Goal: Task Accomplishment & Management: Manage account settings

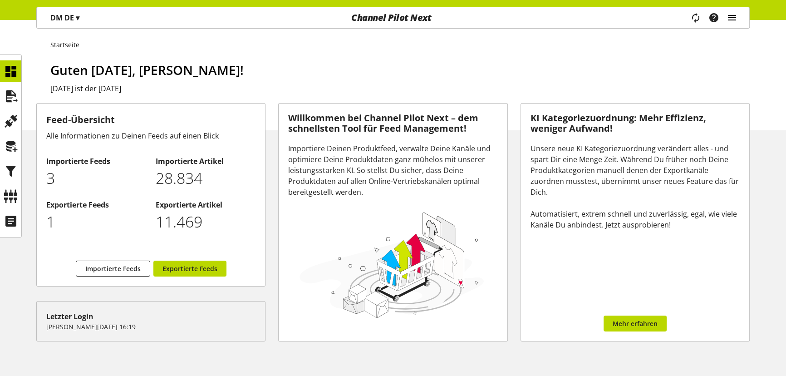
click at [728, 19] on icon "main navigation" at bounding box center [732, 18] width 11 height 16
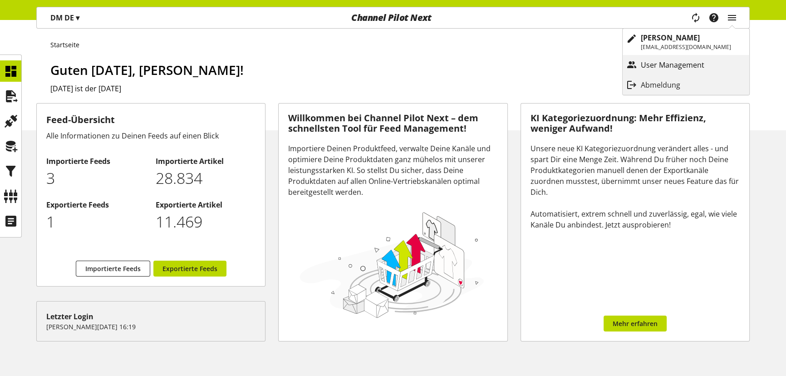
click at [672, 59] on link "User Management" at bounding box center [686, 65] width 127 height 16
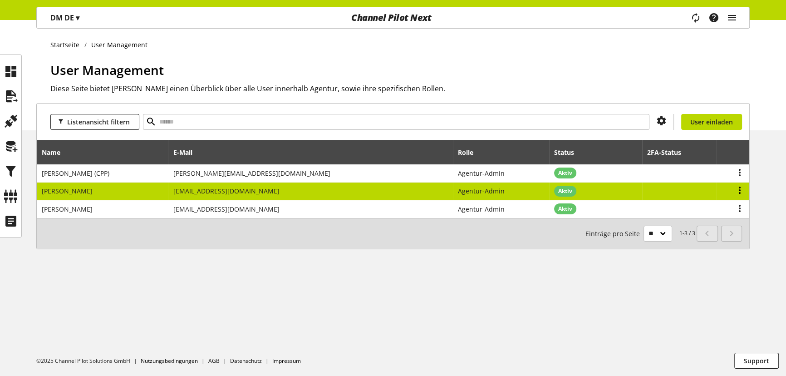
click at [738, 189] on icon at bounding box center [740, 190] width 11 height 16
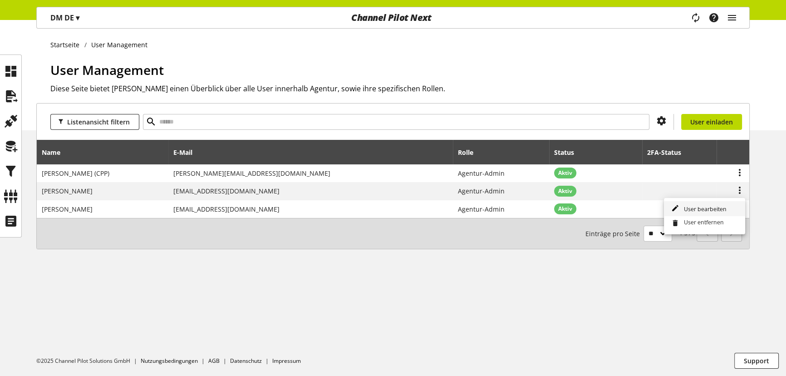
click at [713, 207] on span "User bearbeiten" at bounding box center [703, 209] width 46 height 8
select select "**********"
select select "******"
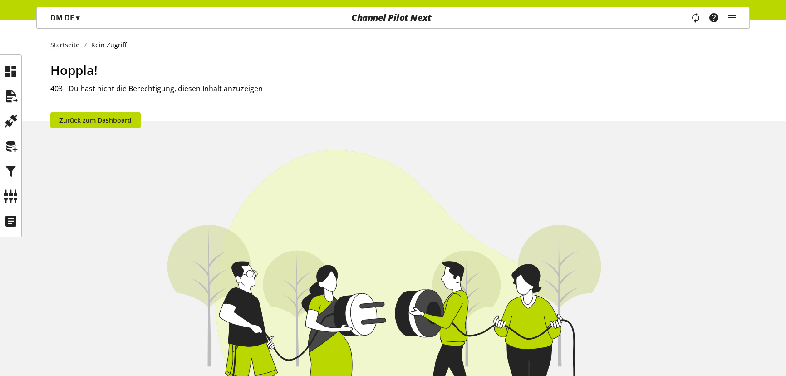
click at [74, 42] on link "Startseite" at bounding box center [67, 45] width 34 height 10
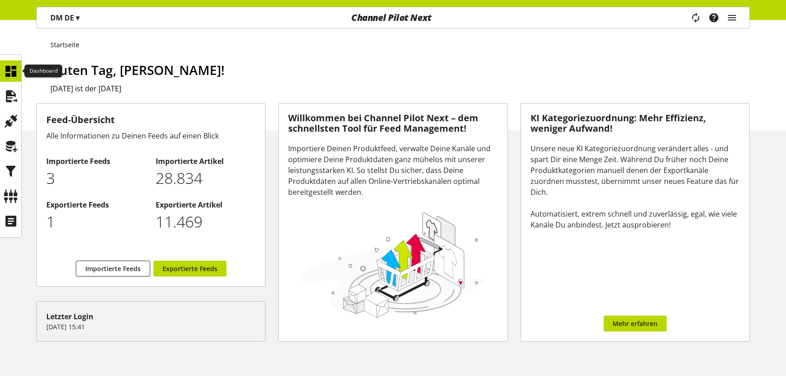
click at [15, 66] on icon at bounding box center [11, 71] width 15 height 18
click at [731, 19] on icon "main navigation" at bounding box center [732, 18] width 11 height 16
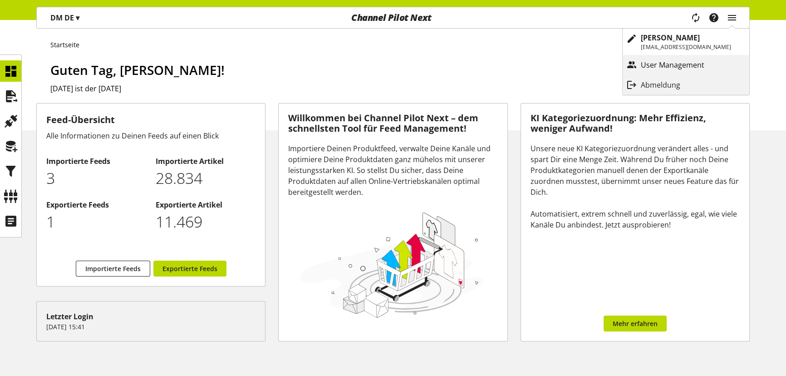
click at [641, 64] on p "User Management" at bounding box center [682, 64] width 82 height 11
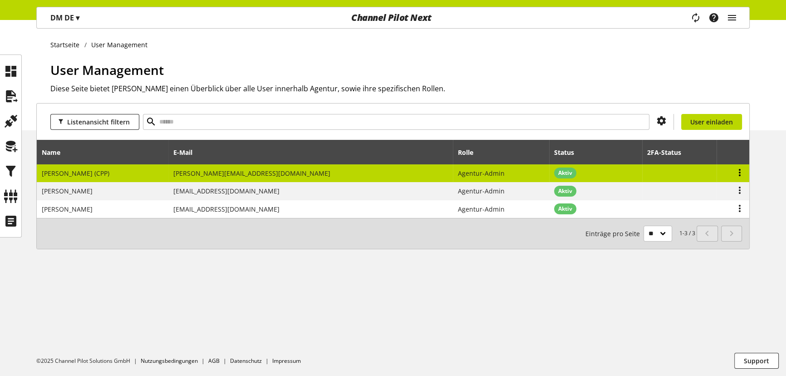
click at [741, 168] on icon at bounding box center [740, 172] width 11 height 16
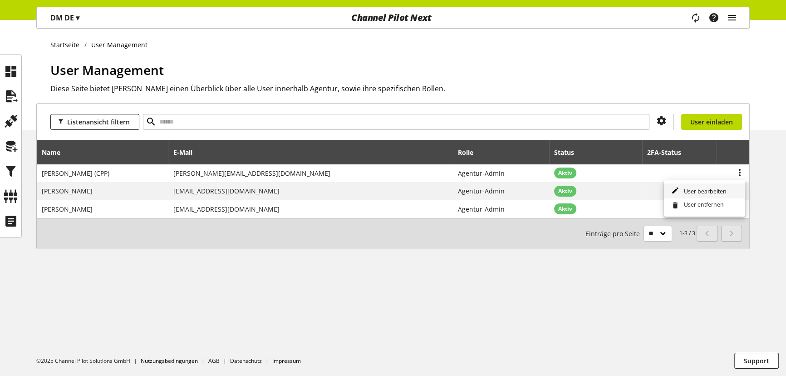
click at [721, 190] on span "User bearbeiten" at bounding box center [703, 191] width 46 height 8
select select
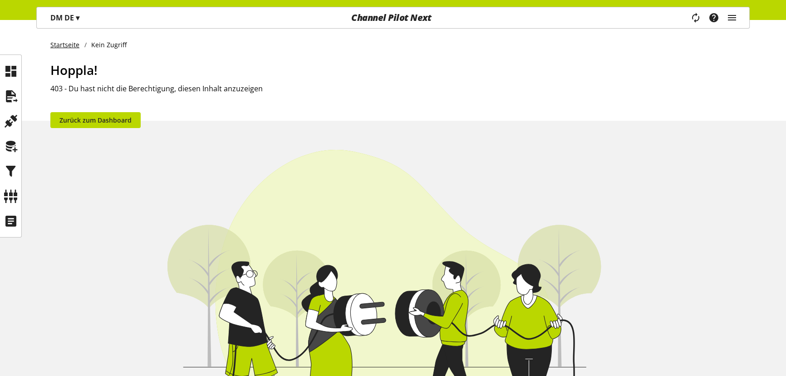
click at [69, 44] on link "Startseite" at bounding box center [67, 45] width 34 height 10
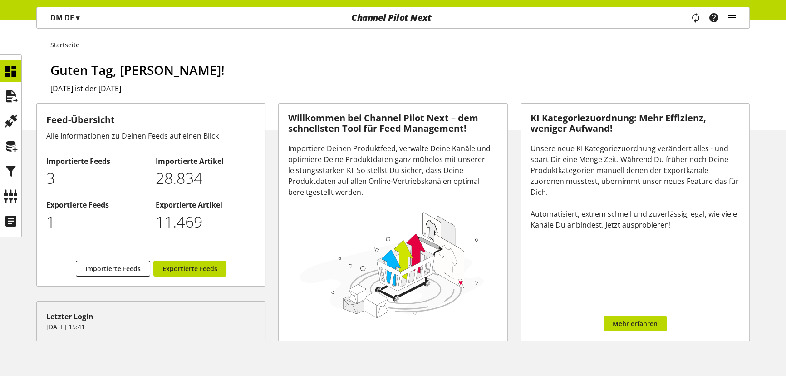
click at [731, 21] on icon "main navigation" at bounding box center [732, 18] width 11 height 16
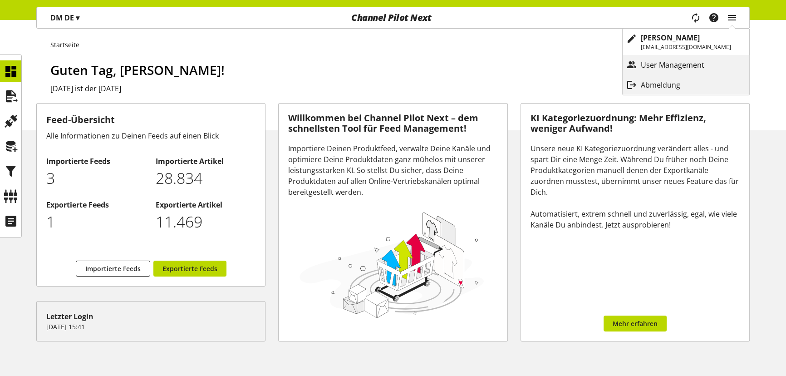
click at [686, 63] on p "User Management" at bounding box center [682, 64] width 82 height 11
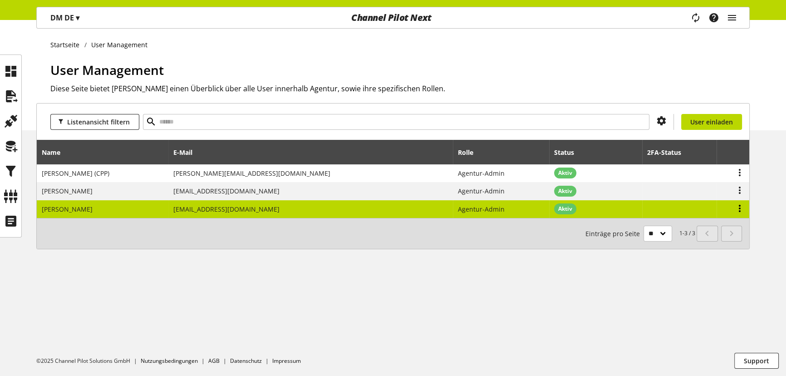
click at [738, 206] on icon at bounding box center [740, 208] width 11 height 16
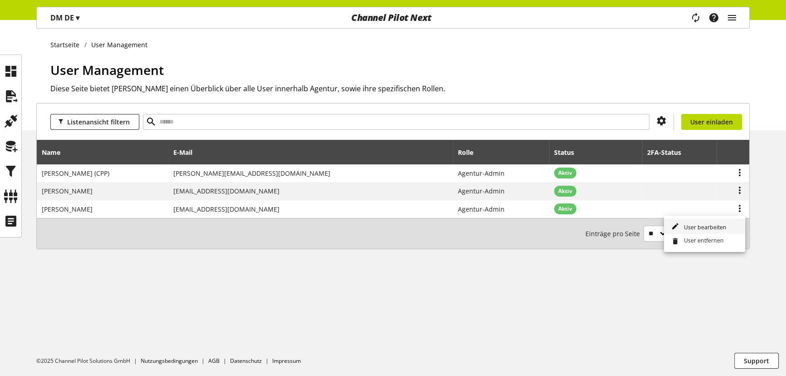
click at [715, 226] on span "User bearbeiten" at bounding box center [703, 227] width 46 height 8
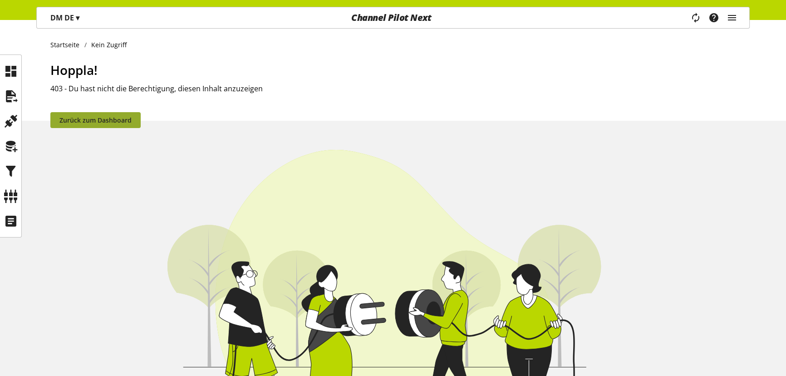
click at [104, 116] on span "Zurück zum Dashboard" at bounding box center [95, 120] width 72 height 10
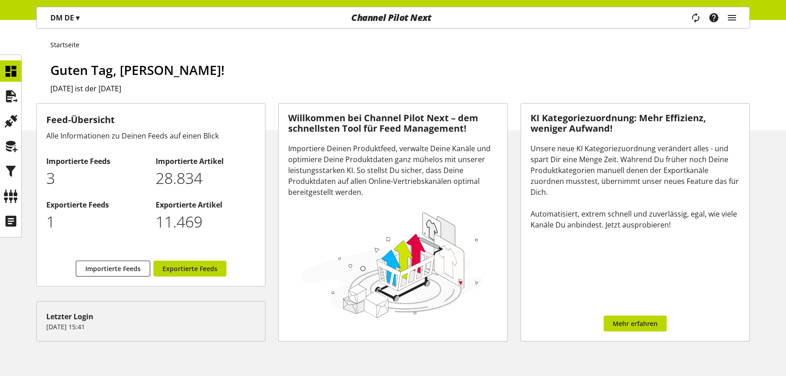
click at [79, 22] on span "▾" at bounding box center [78, 18] width 4 height 10
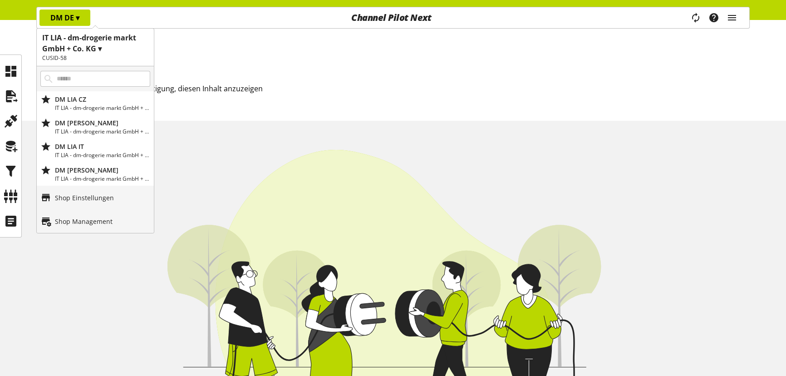
click at [93, 43] on h1 "IT LIA - dm-drogerie markt GmbH + Co. KG ▾" at bounding box center [95, 43] width 106 height 22
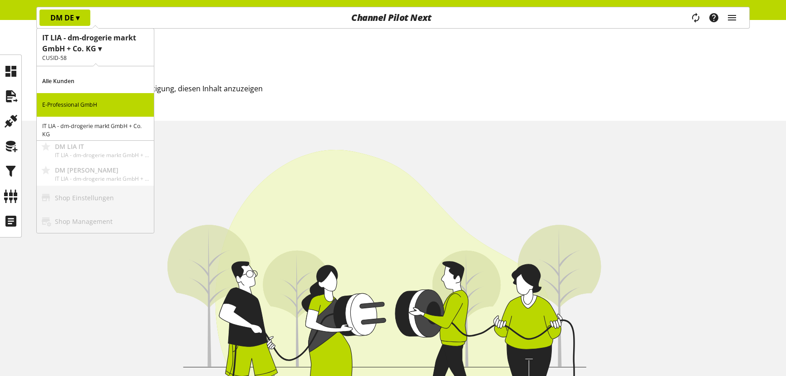
click at [78, 101] on p "E-Professional GmbH" at bounding box center [95, 105] width 117 height 24
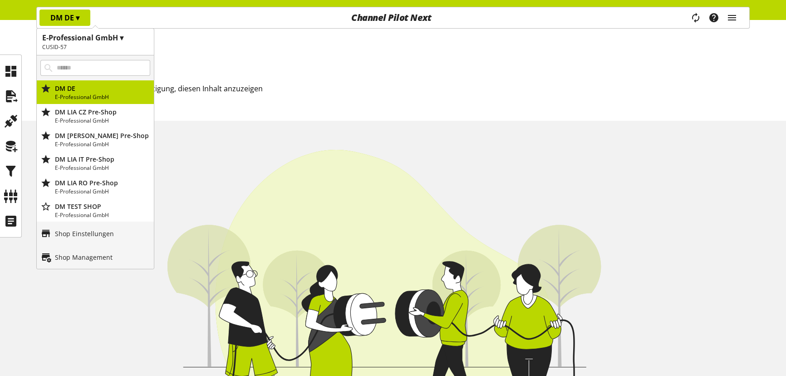
click at [109, 43] on div "E-Professional GmbH ▾ CUSID-57" at bounding box center [95, 41] width 117 height 19
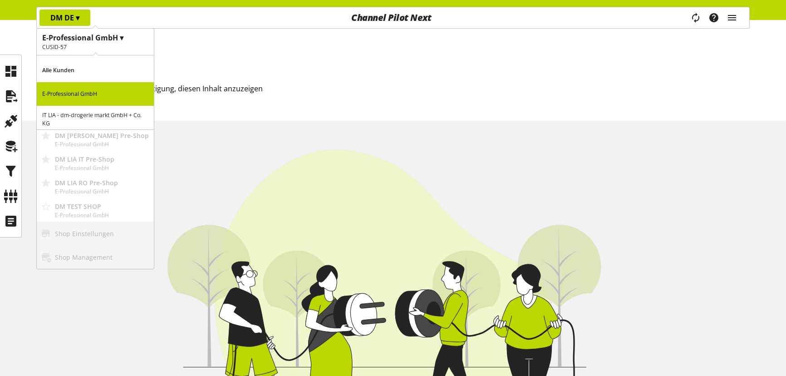
click at [80, 94] on p "E-Professional GmbH" at bounding box center [95, 94] width 117 height 24
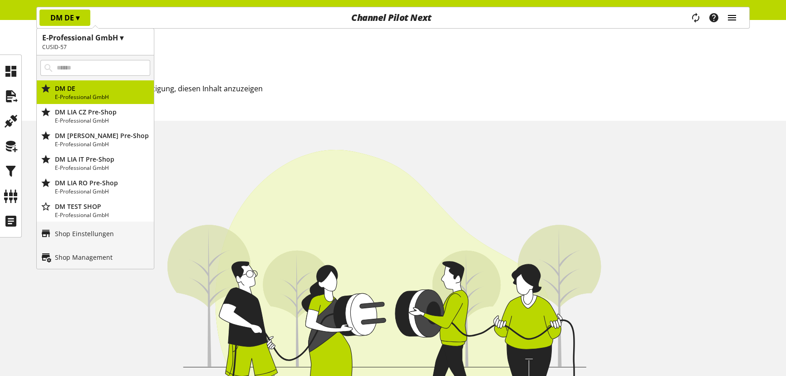
click at [735, 22] on icon "main navigation" at bounding box center [732, 18] width 11 height 16
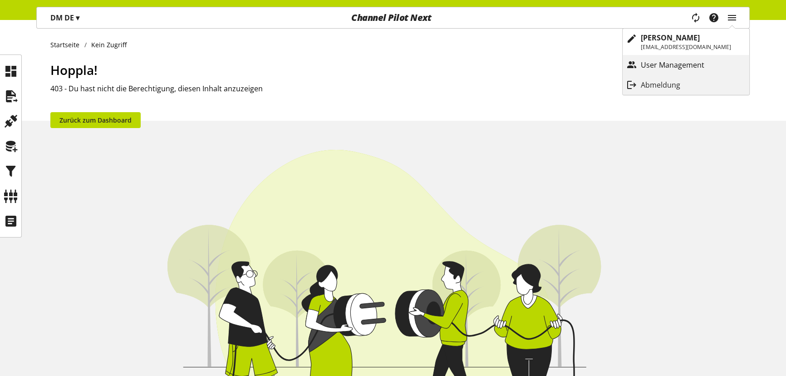
click at [670, 64] on p "User Management" at bounding box center [682, 64] width 82 height 11
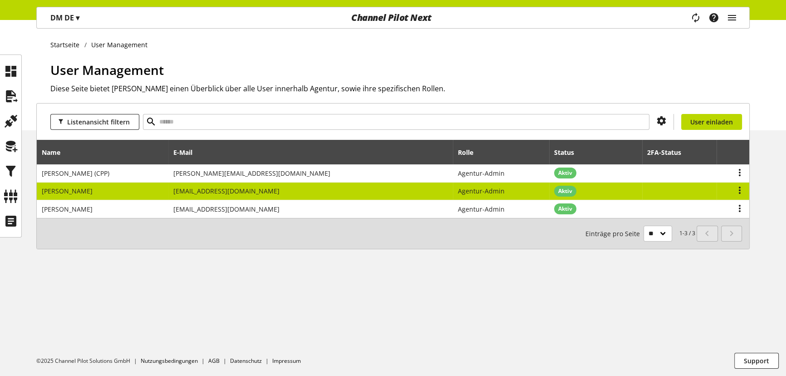
click at [414, 190] on td "[EMAIL_ADDRESS][DOMAIN_NAME]" at bounding box center [310, 192] width 285 height 18
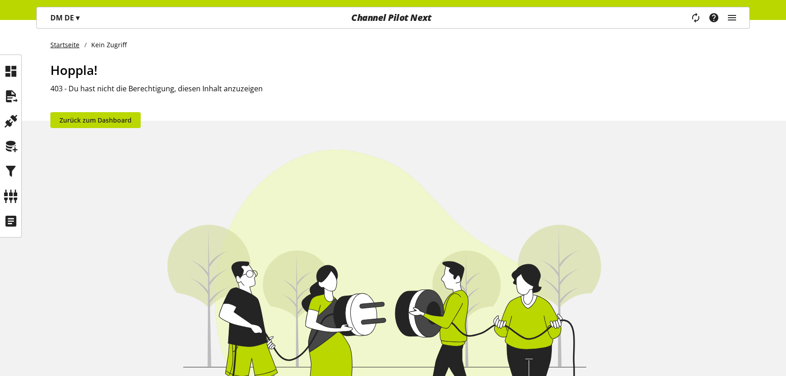
click at [64, 45] on link "Startseite" at bounding box center [67, 45] width 34 height 10
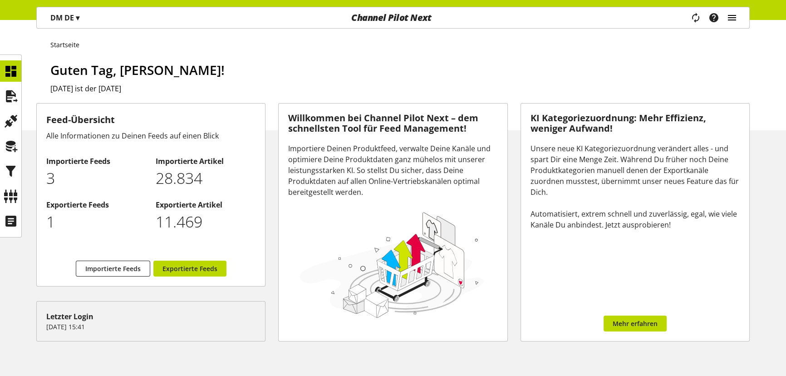
click at [733, 21] on icon "main navigation" at bounding box center [732, 18] width 11 height 16
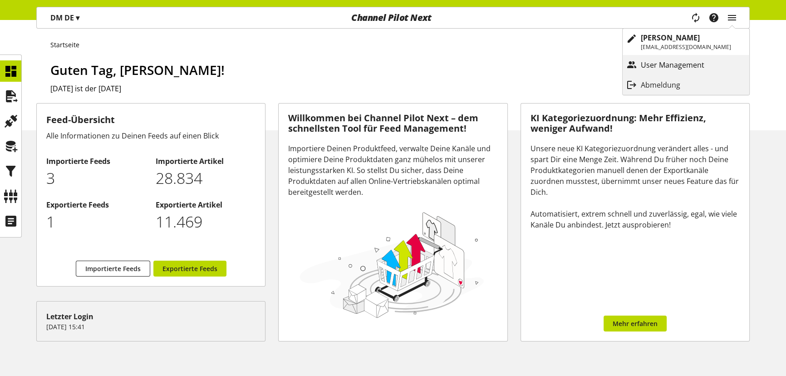
click at [673, 62] on p "User Management" at bounding box center [682, 64] width 82 height 11
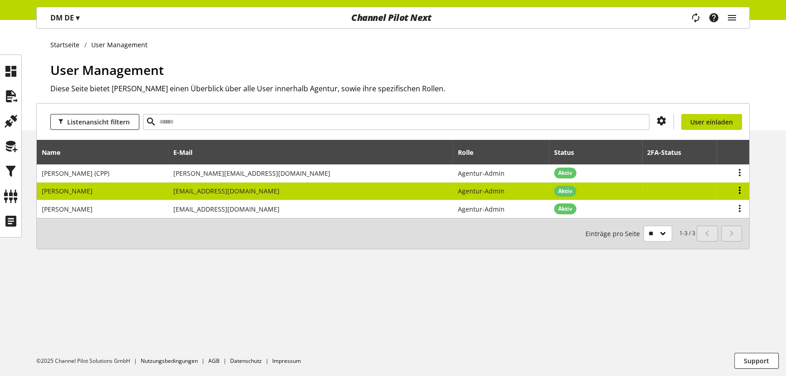
click at [742, 188] on icon at bounding box center [740, 190] width 11 height 16
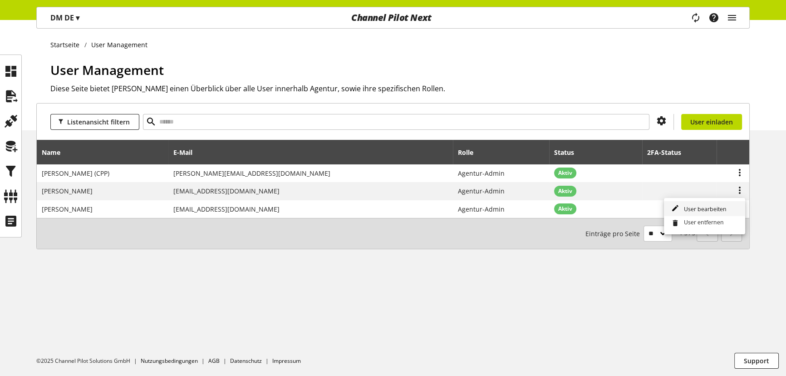
click at [706, 208] on span "User bearbeiten" at bounding box center [703, 209] width 46 height 8
select select "**********"
select select "******"
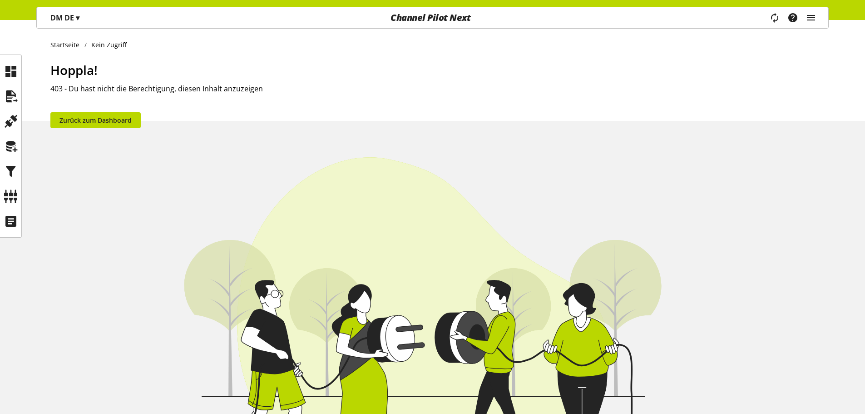
click at [357, 49] on ul "Startseite Kein Zugriff" at bounding box center [439, 45] width 778 height 10
click at [786, 20] on icon "main navigation" at bounding box center [810, 18] width 11 height 16
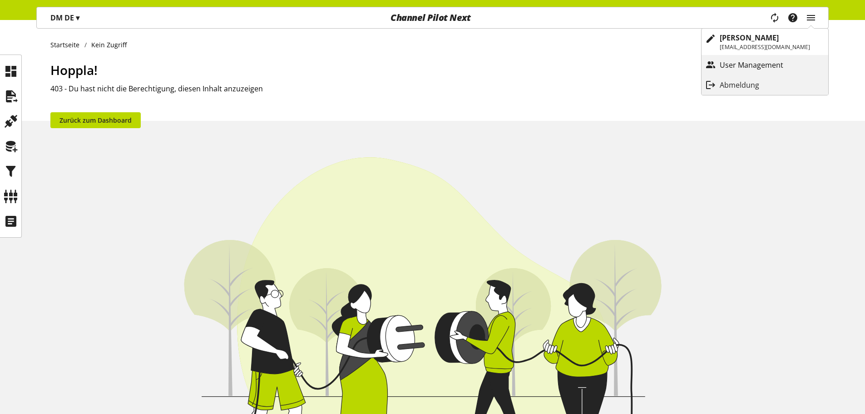
click at [755, 65] on p "User Management" at bounding box center [761, 64] width 82 height 11
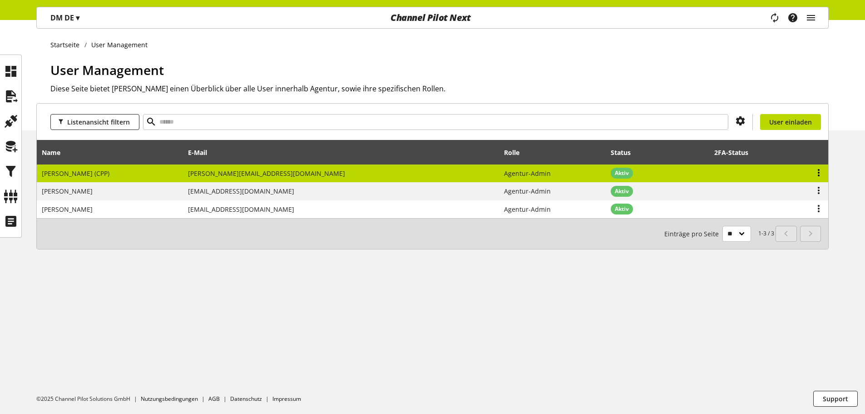
click at [786, 170] on icon at bounding box center [818, 172] width 11 height 16
